Goal: Task Accomplishment & Management: Complete application form

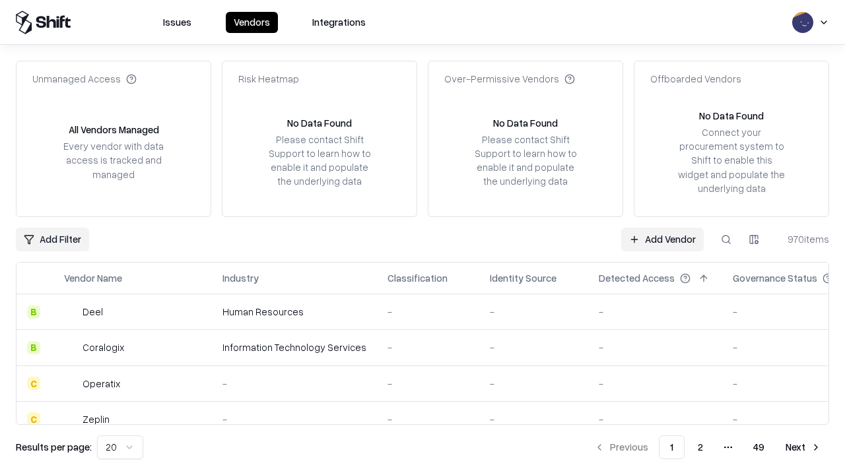
click at [662, 239] on link "Add Vendor" at bounding box center [662, 240] width 82 height 24
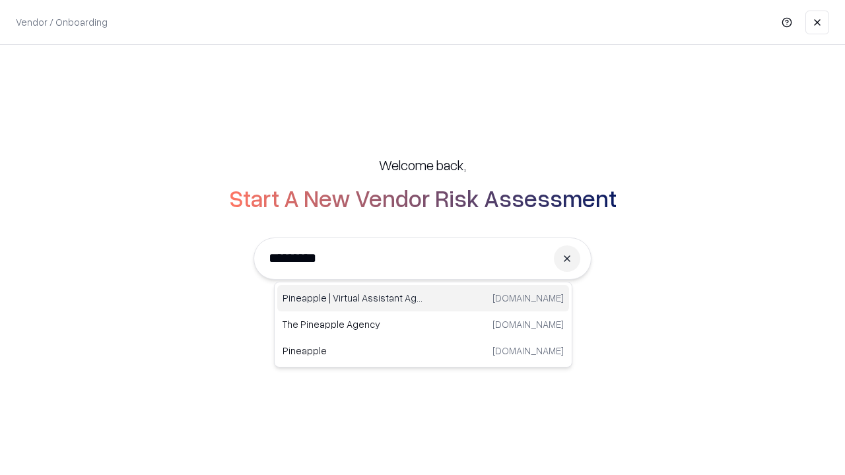
click at [423, 298] on div "Pineapple | Virtual Assistant Agency [DOMAIN_NAME]" at bounding box center [423, 298] width 292 height 26
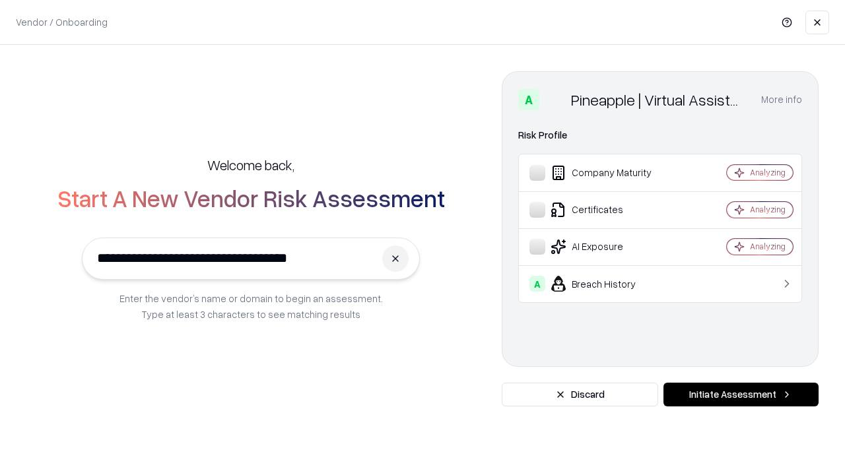
type input "**********"
click at [741, 395] on button "Initiate Assessment" at bounding box center [740, 395] width 155 height 24
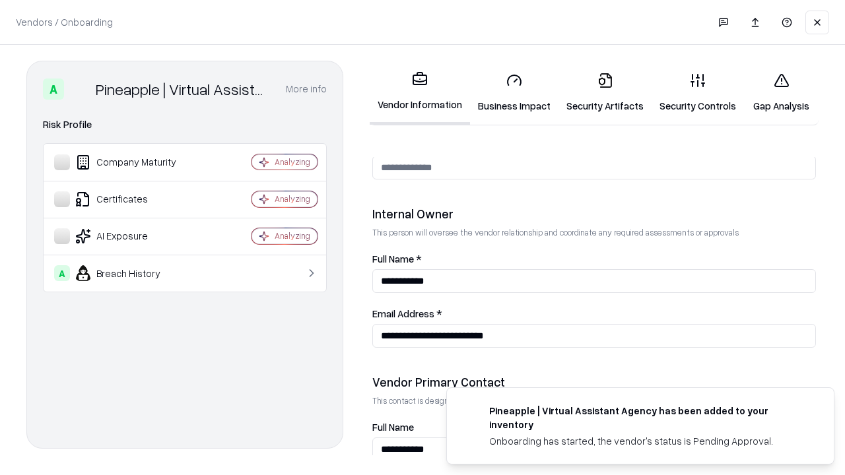
scroll to position [684, 0]
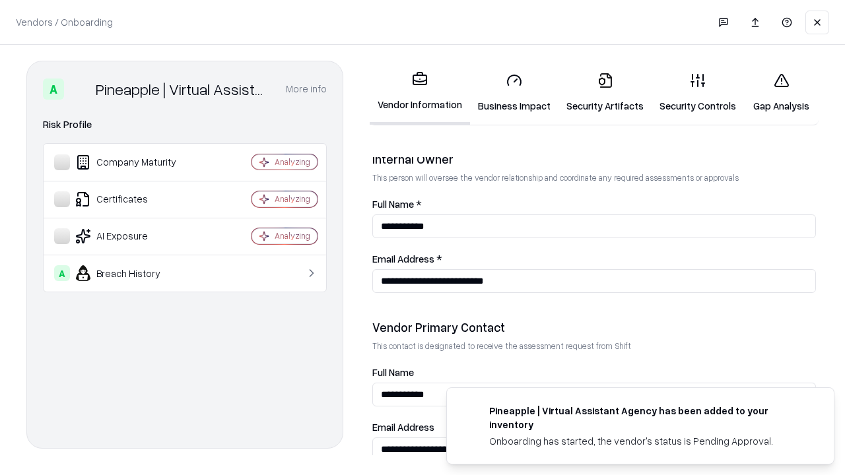
click at [514, 92] on link "Business Impact" at bounding box center [514, 92] width 88 height 61
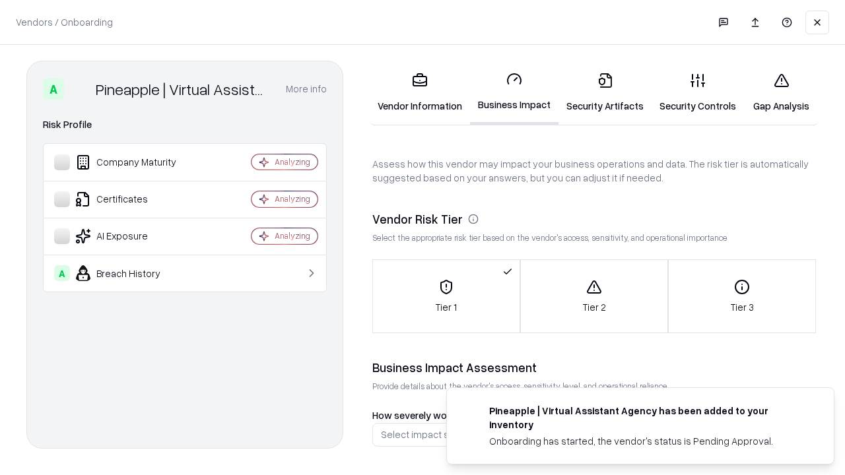
click at [781, 92] on link "Gap Analysis" at bounding box center [781, 92] width 75 height 61
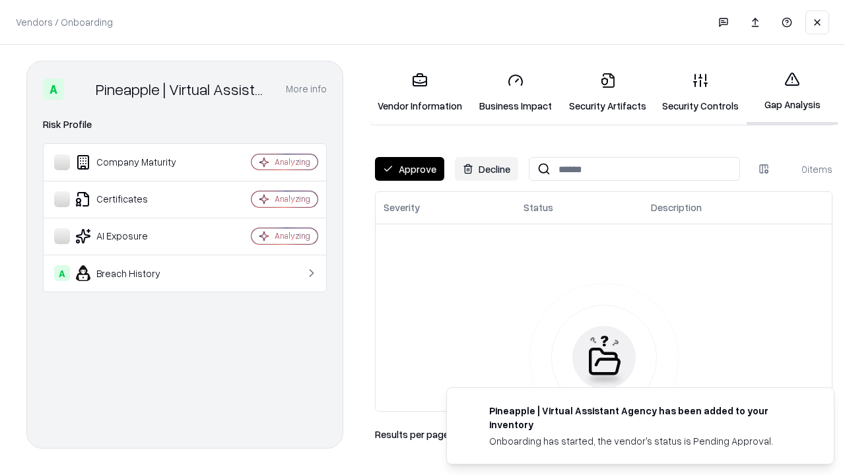
click at [409, 169] on button "Approve" at bounding box center [409, 169] width 69 height 24
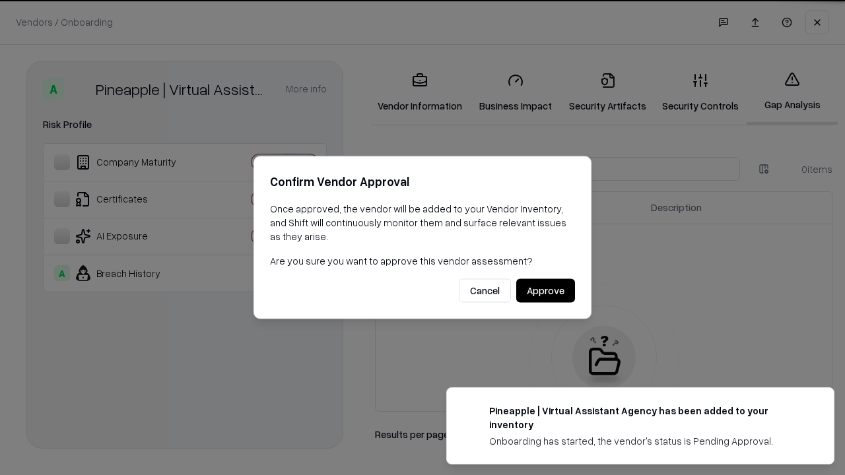
click at [545, 290] on button "Approve" at bounding box center [545, 291] width 59 height 24
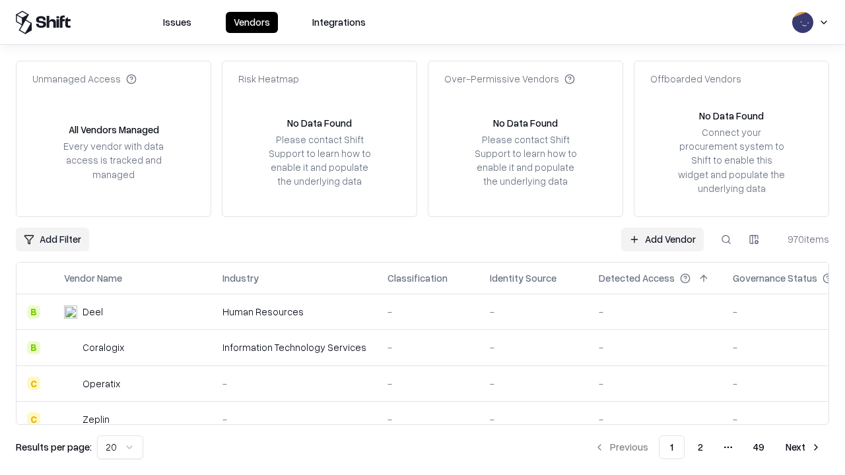
type input "**********"
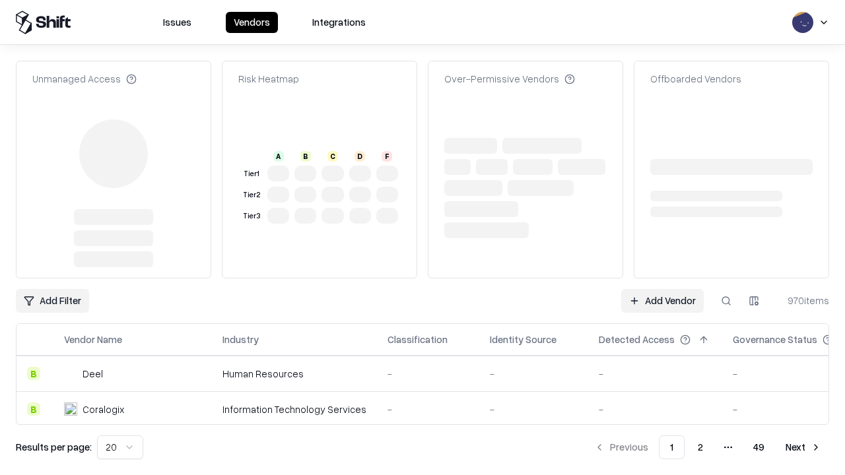
click at [662, 289] on link "Add Vendor" at bounding box center [662, 301] width 82 height 24
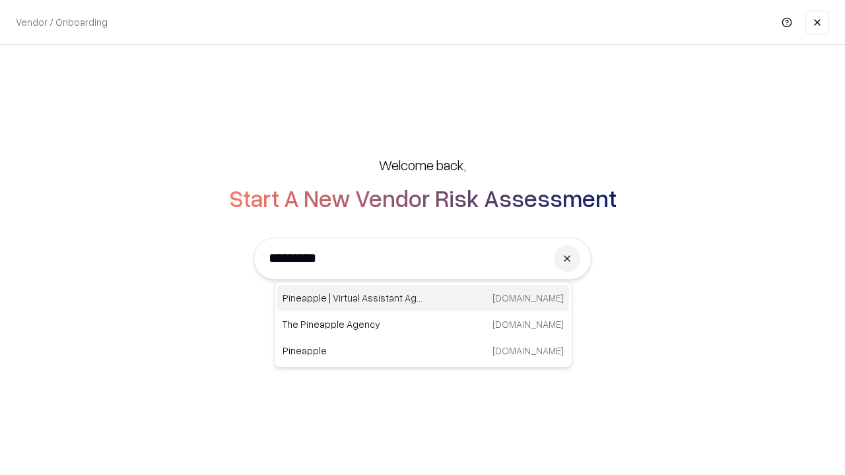
click at [423, 298] on div "Pineapple | Virtual Assistant Agency [DOMAIN_NAME]" at bounding box center [423, 298] width 292 height 26
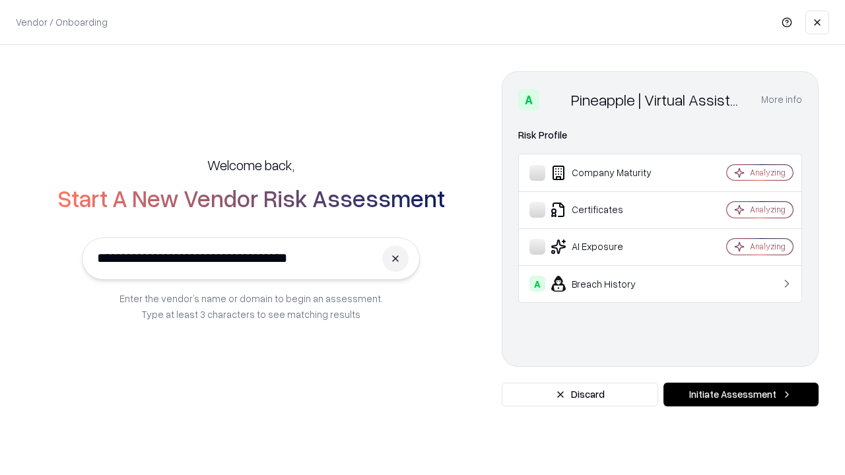
type input "**********"
click at [741, 395] on button "Initiate Assessment" at bounding box center [740, 395] width 155 height 24
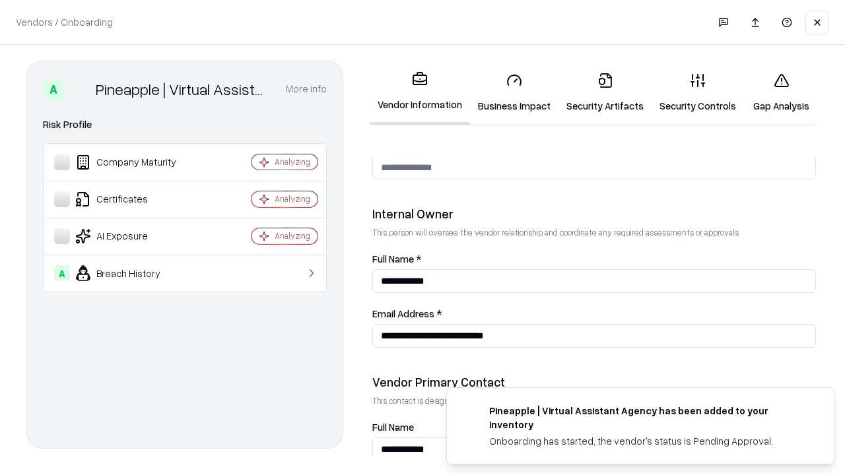
scroll to position [684, 0]
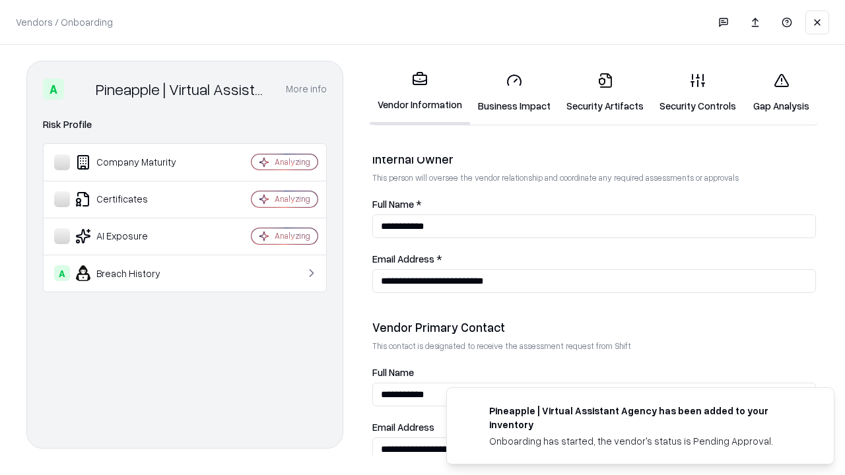
click at [781, 92] on link "Gap Analysis" at bounding box center [781, 92] width 75 height 61
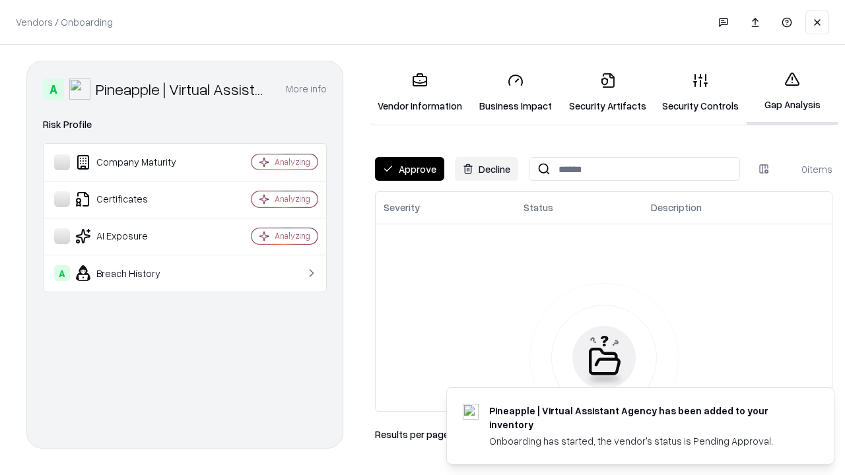
click at [409, 169] on button "Approve" at bounding box center [409, 169] width 69 height 24
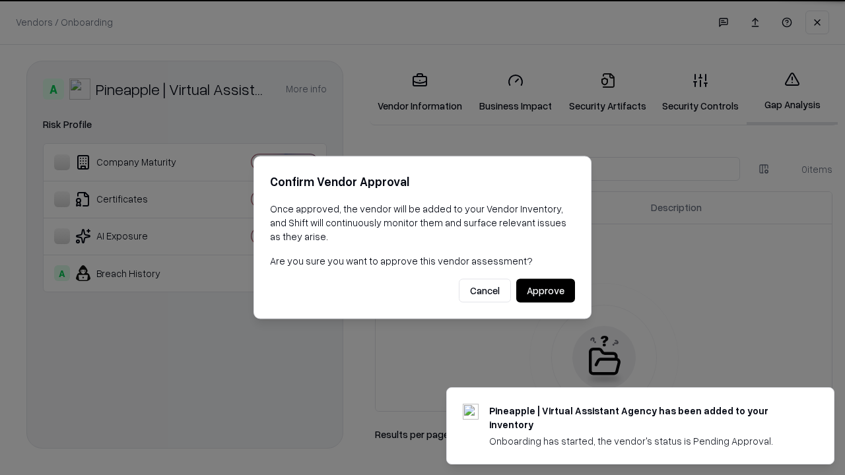
click at [545, 290] on button "Approve" at bounding box center [545, 291] width 59 height 24
